Goal: Information Seeking & Learning: Learn about a topic

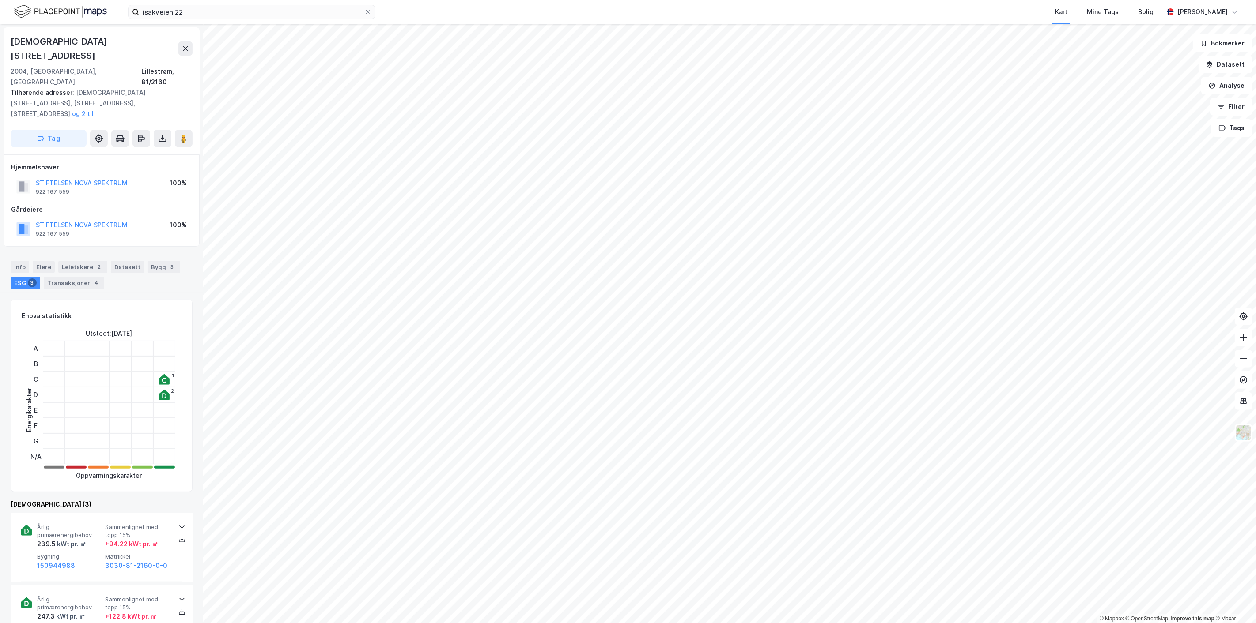
scroll to position [43, 0]
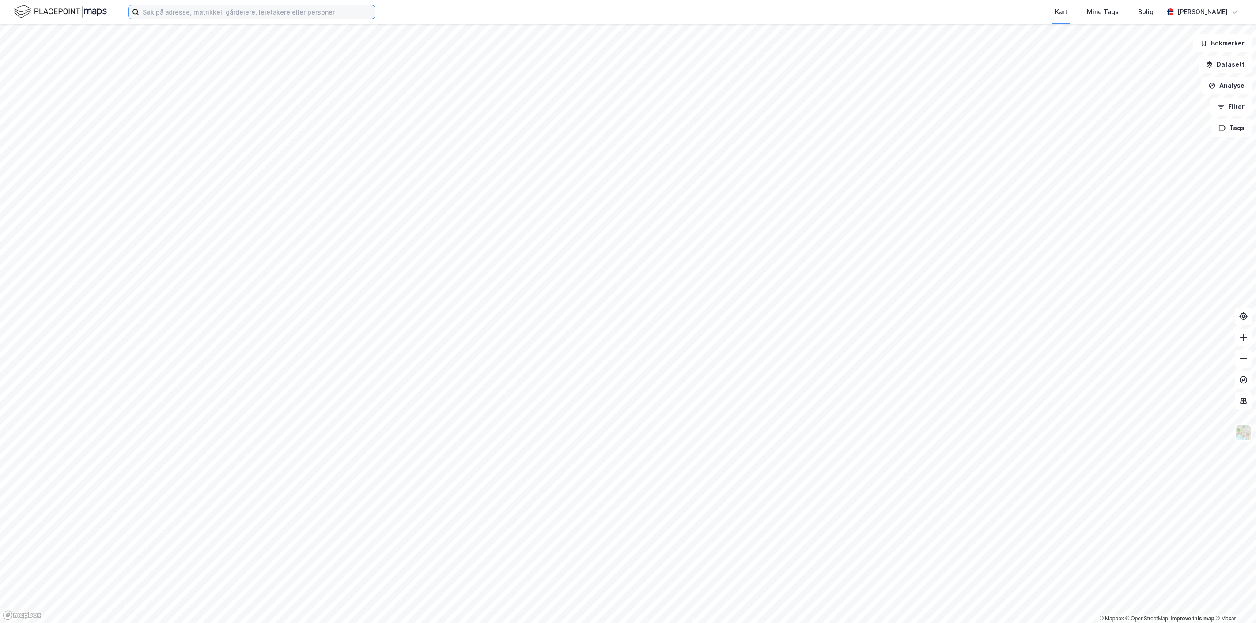
click at [185, 8] on input at bounding box center [257, 11] width 236 height 13
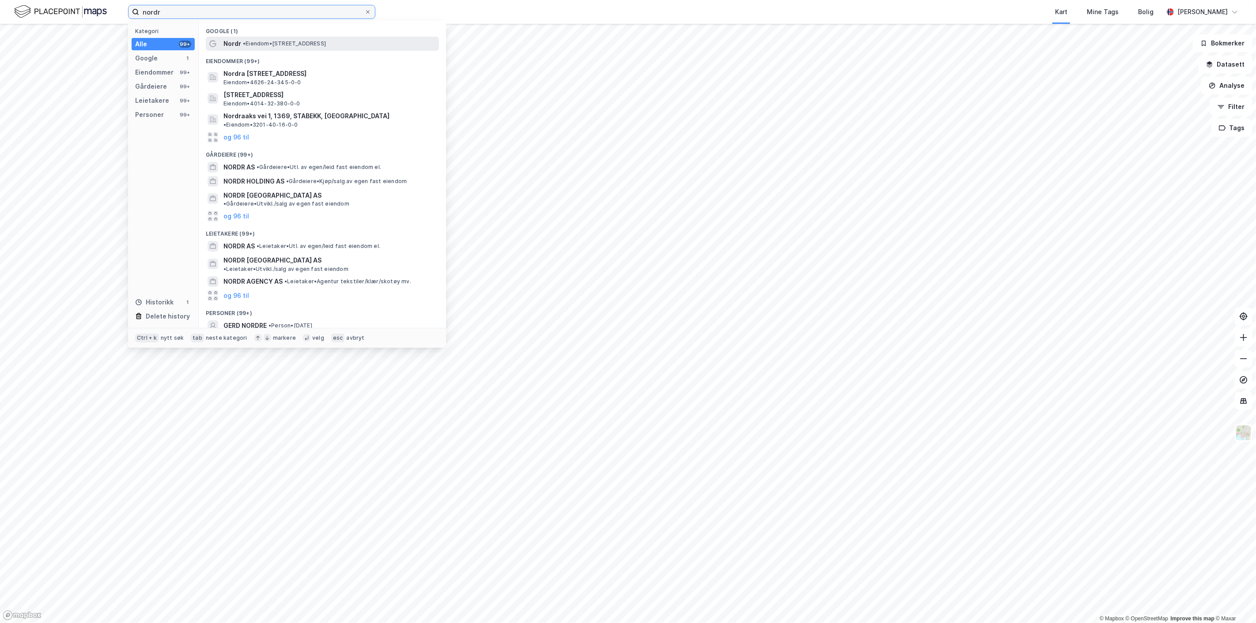
type input "nordr"
click at [238, 41] on span "Nordr" at bounding box center [232, 43] width 18 height 11
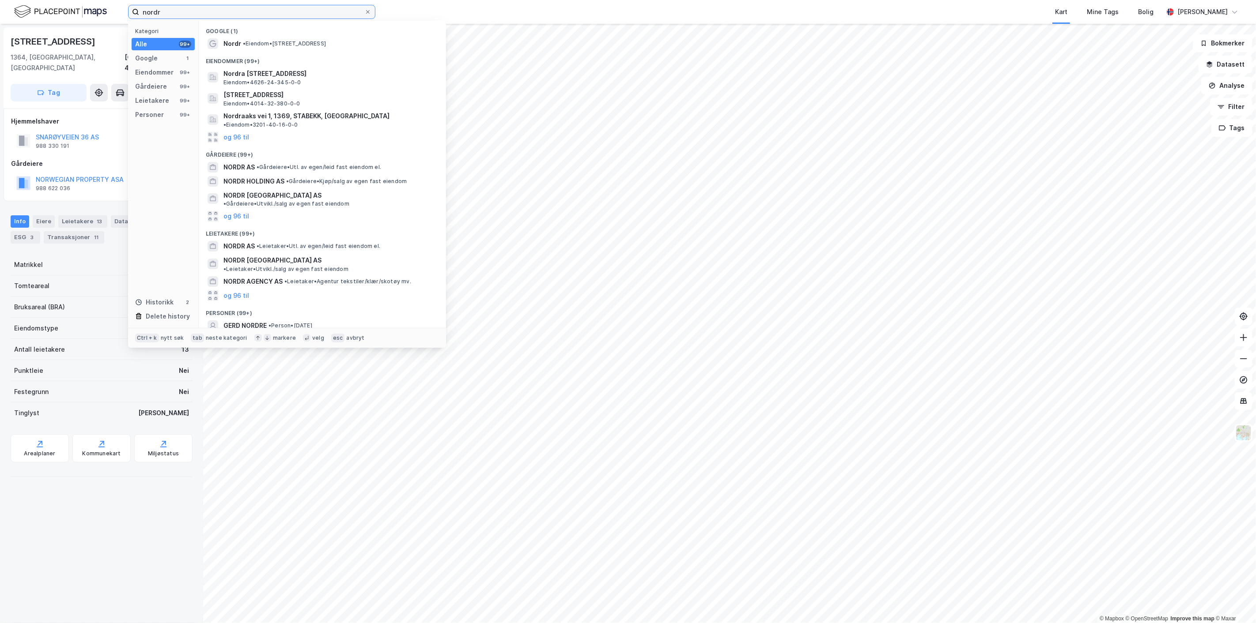
click at [188, 11] on input "nordr" at bounding box center [251, 11] width 225 height 13
click at [237, 163] on span "NORDR AS" at bounding box center [238, 167] width 31 height 11
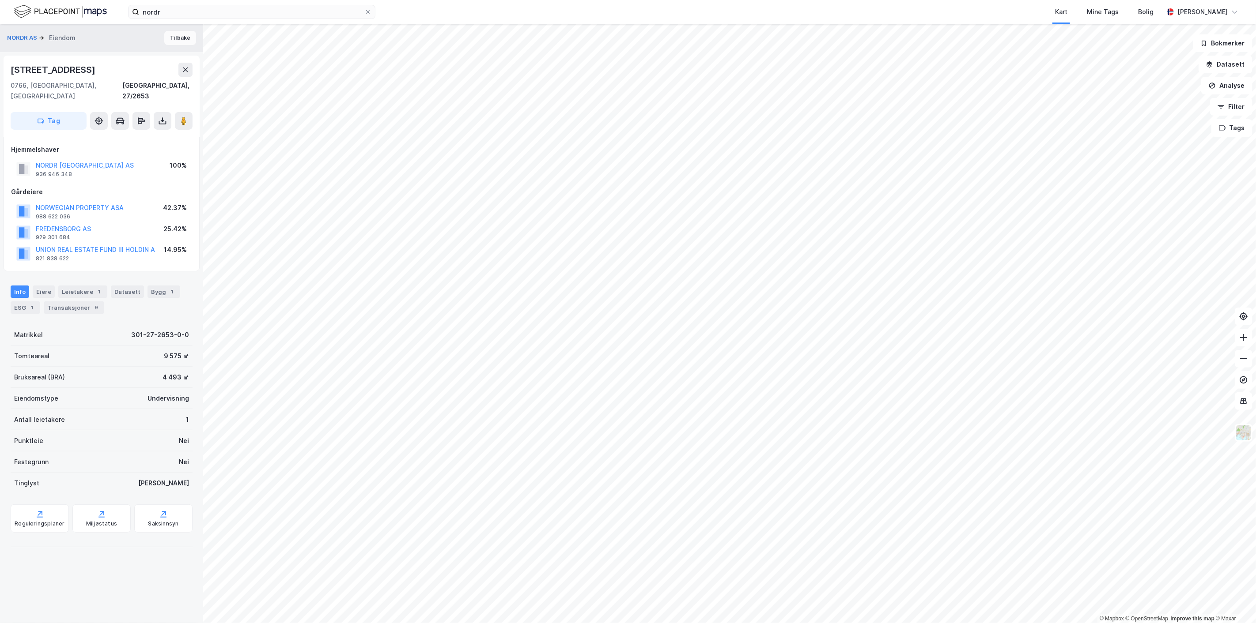
click at [186, 43] on button "Tilbake" at bounding box center [180, 38] width 32 height 14
